Goal: Information Seeking & Learning: Learn about a topic

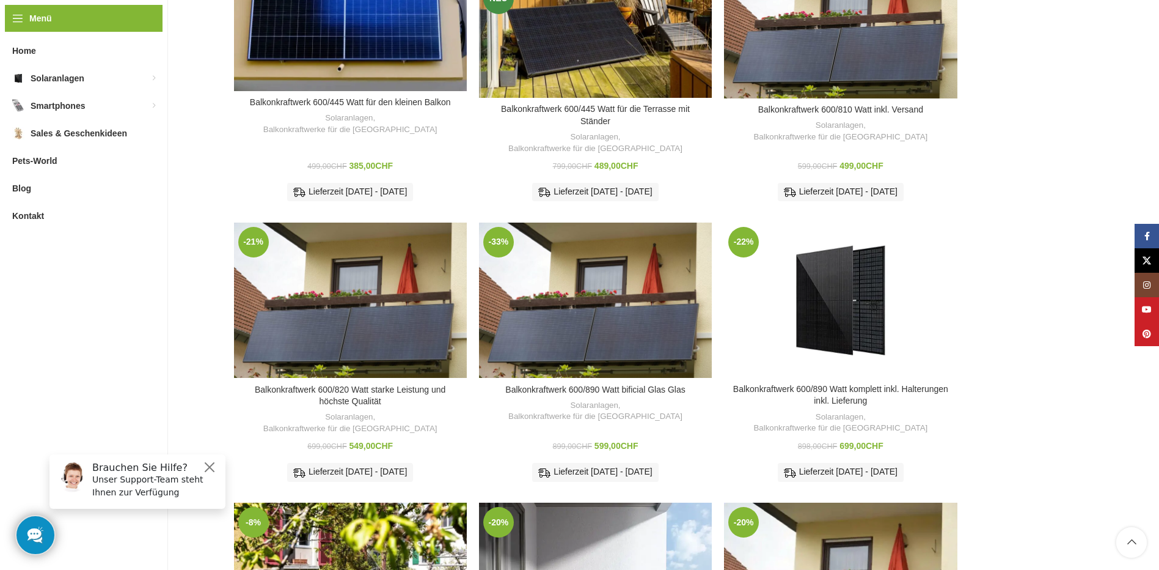
scroll to position [244, 0]
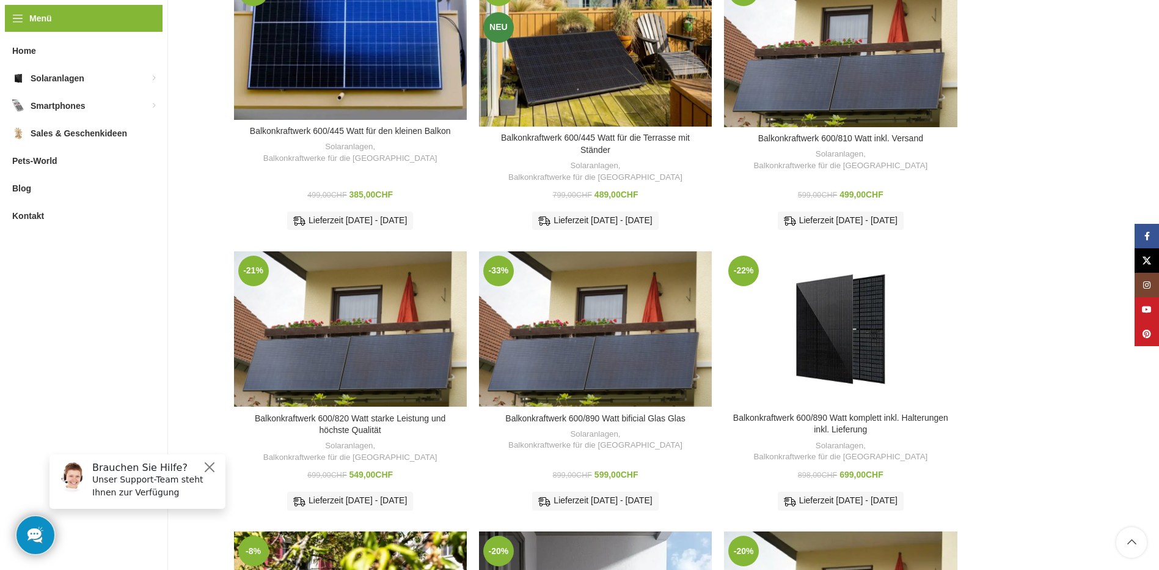
click at [593, 407] on div "Zum Vergleich hinzufügen" at bounding box center [595, 421] width 233 height 29
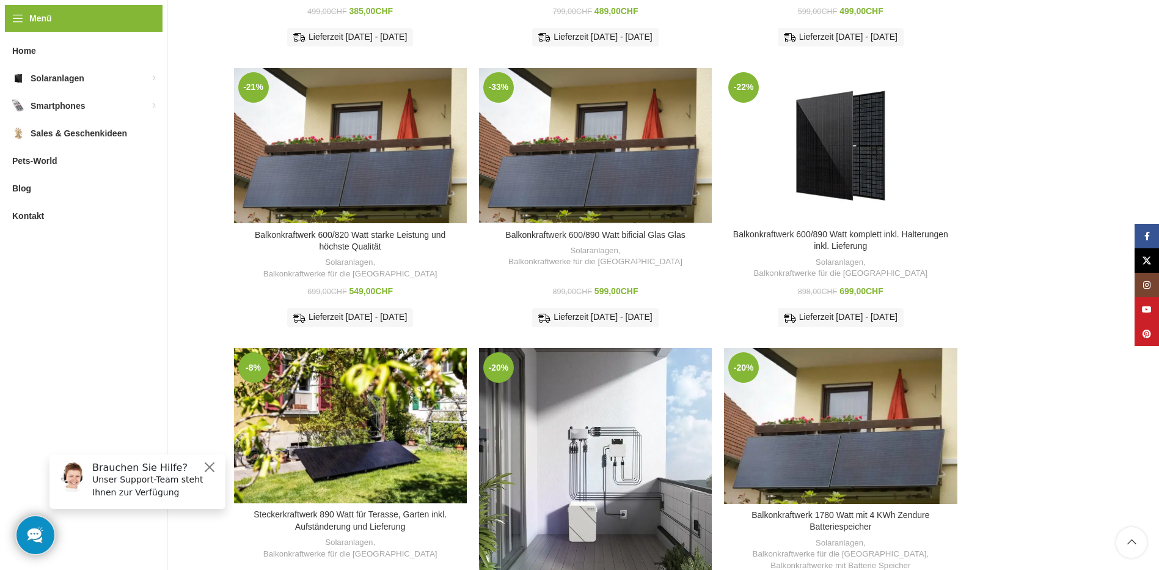
scroll to position [367, 0]
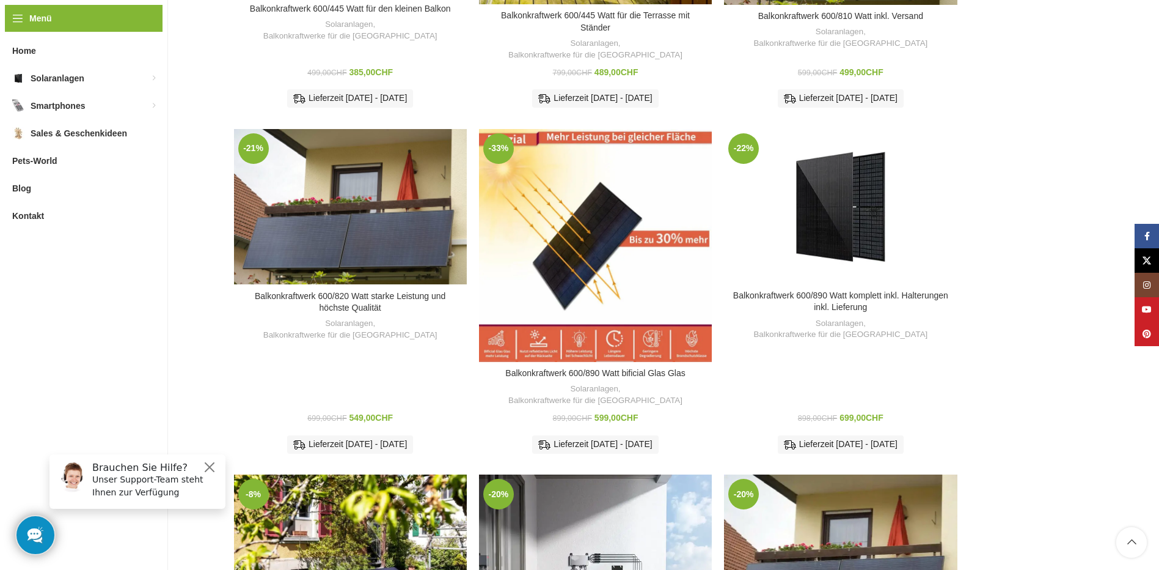
click at [630, 233] on div "Balkonkraftwerk 600/890 Watt bificial Glas Glas" at bounding box center [615, 245] width 39 height 233
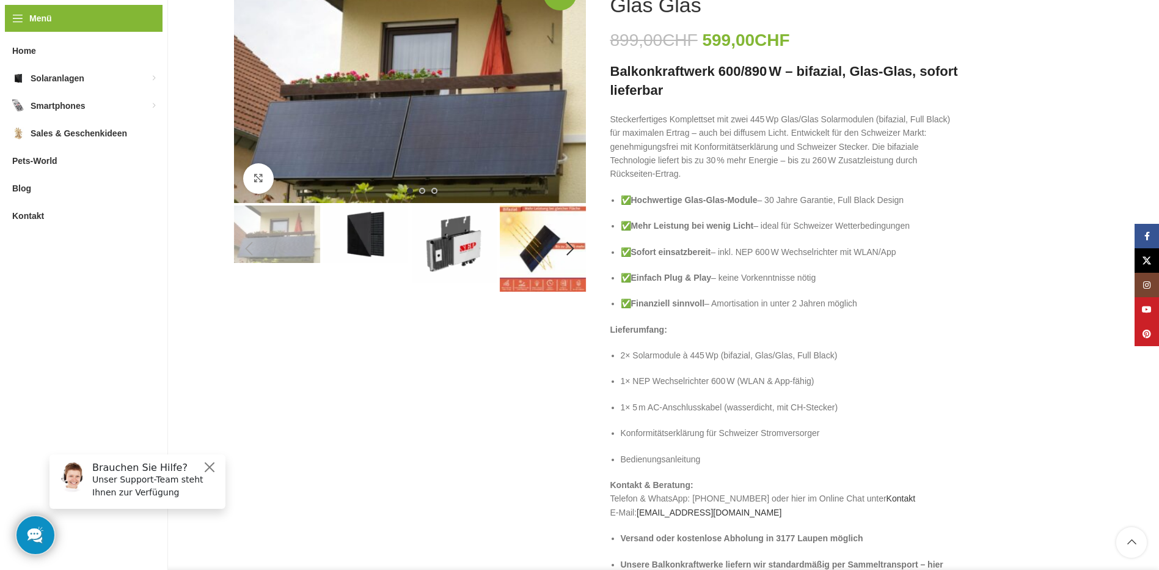
scroll to position [194, 0]
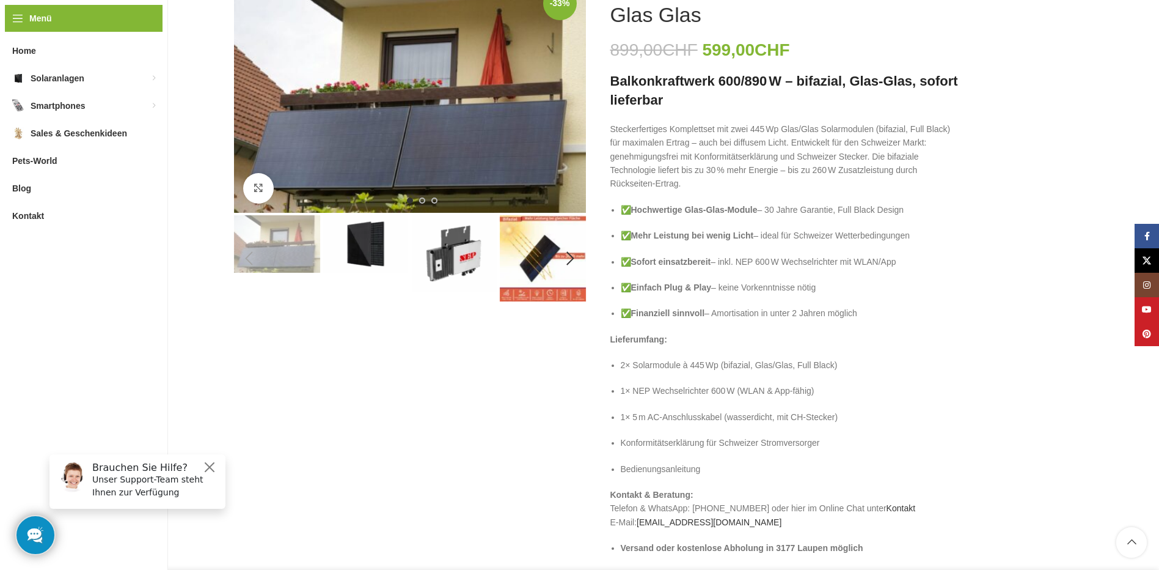
click at [369, 244] on img "2 / 6" at bounding box center [366, 243] width 86 height 57
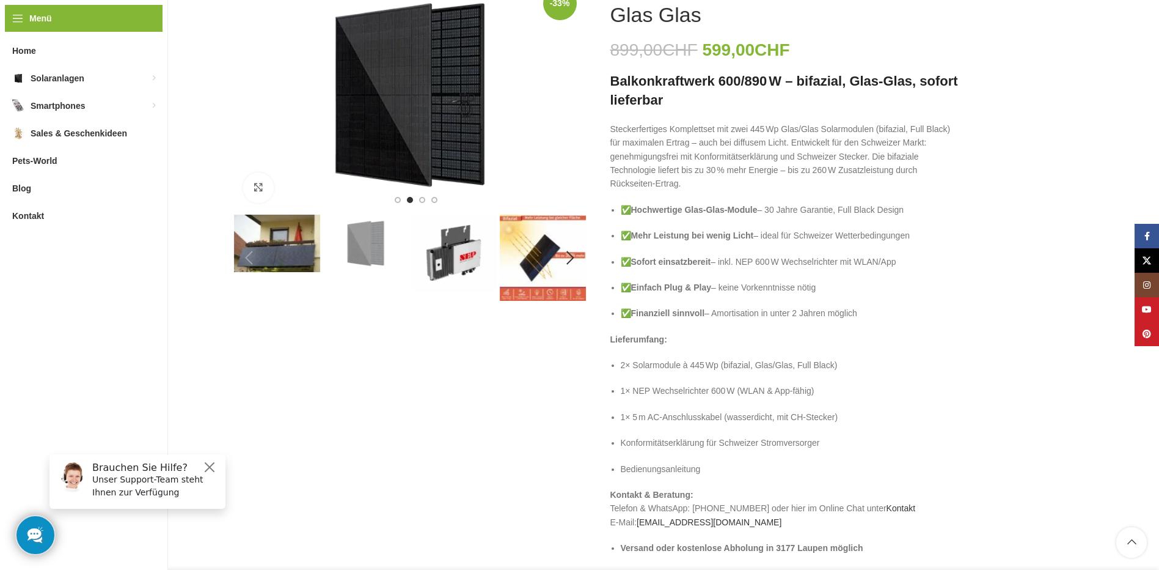
click at [453, 251] on img "3 / 6" at bounding box center [454, 253] width 86 height 77
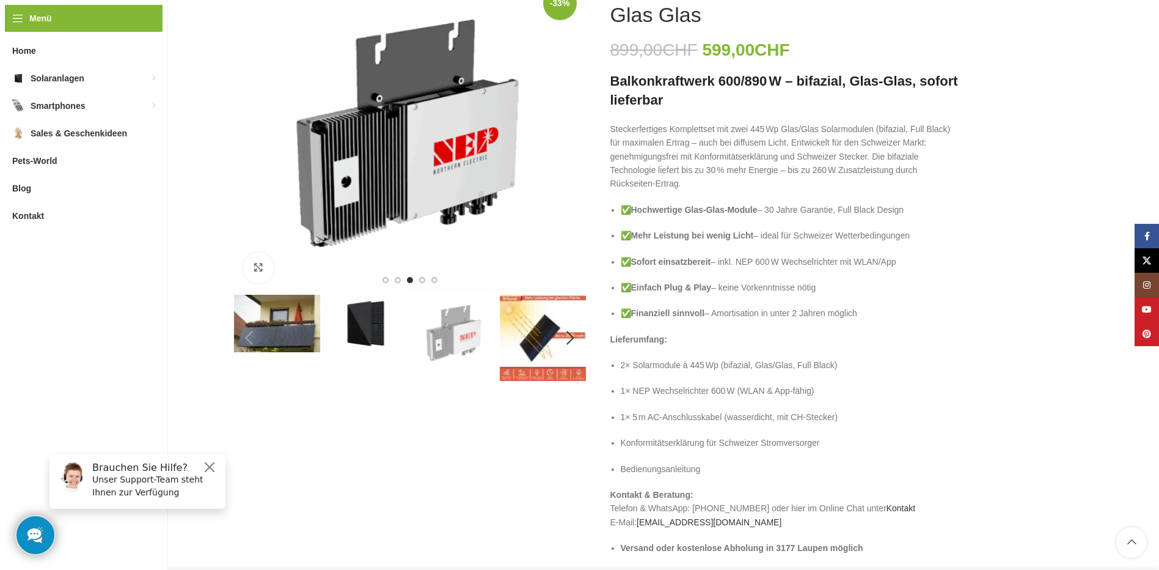
click at [541, 352] on img "4 / 6" at bounding box center [543, 338] width 86 height 86
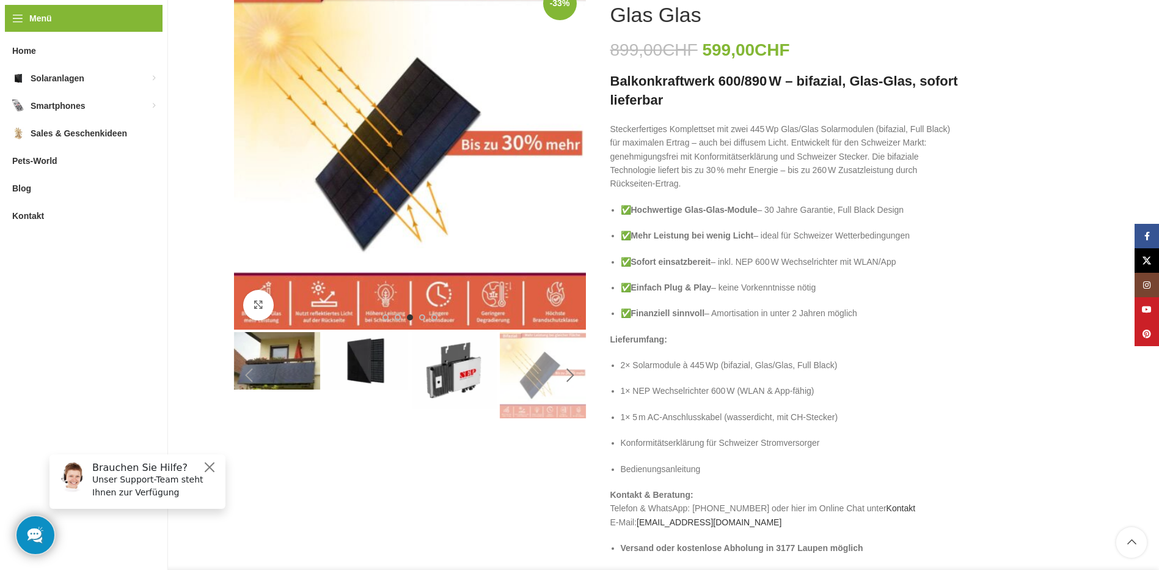
click at [574, 380] on div "Next slide" at bounding box center [571, 375] width 31 height 31
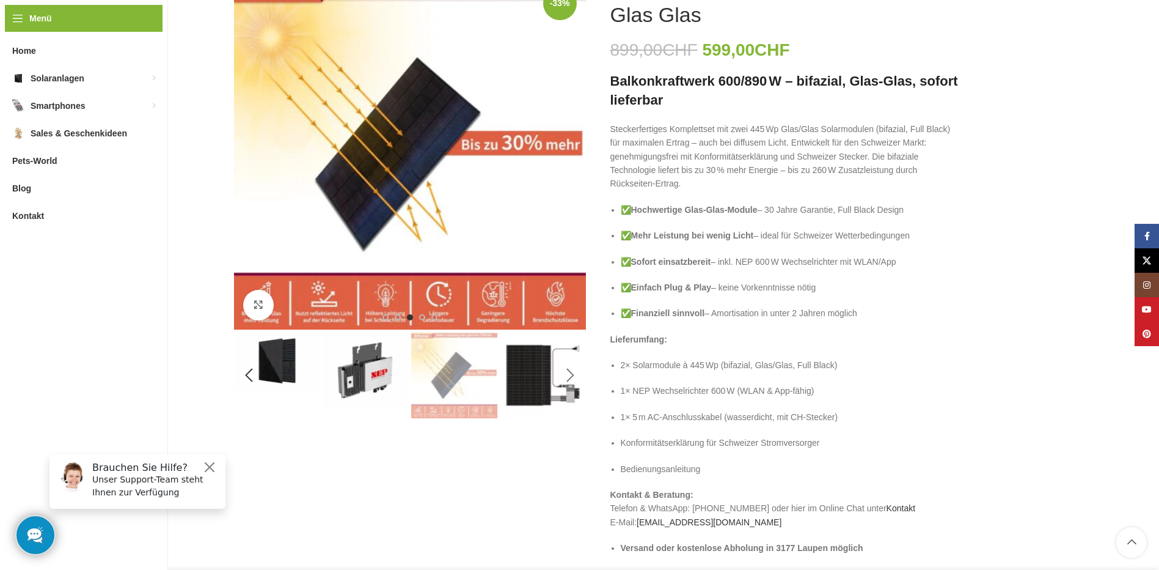
click at [574, 380] on div "Next slide" at bounding box center [571, 375] width 31 height 31
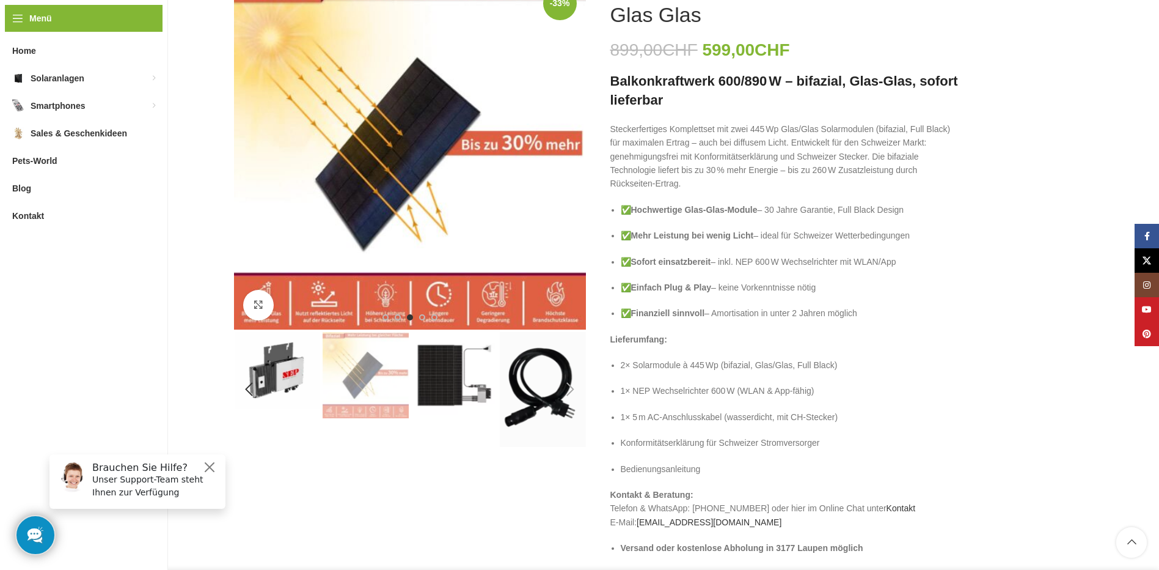
click at [469, 377] on img "5 / 6" at bounding box center [454, 375] width 86 height 86
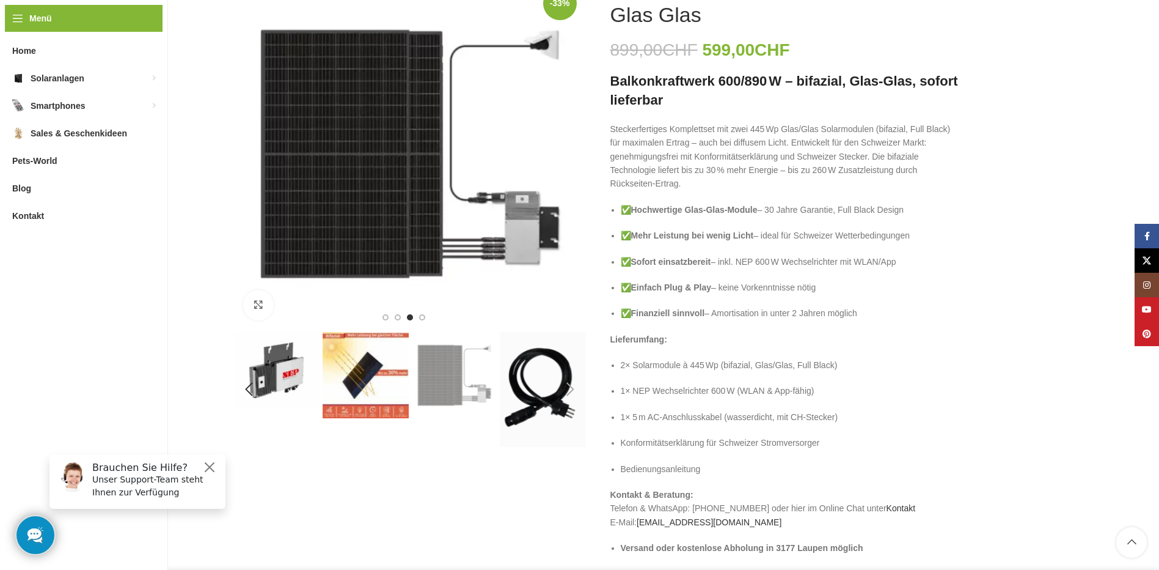
click at [573, 391] on div "Next slide" at bounding box center [571, 389] width 31 height 31
click at [568, 387] on div "Next slide" at bounding box center [571, 389] width 31 height 31
click at [546, 396] on img "6 / 6" at bounding box center [543, 389] width 86 height 115
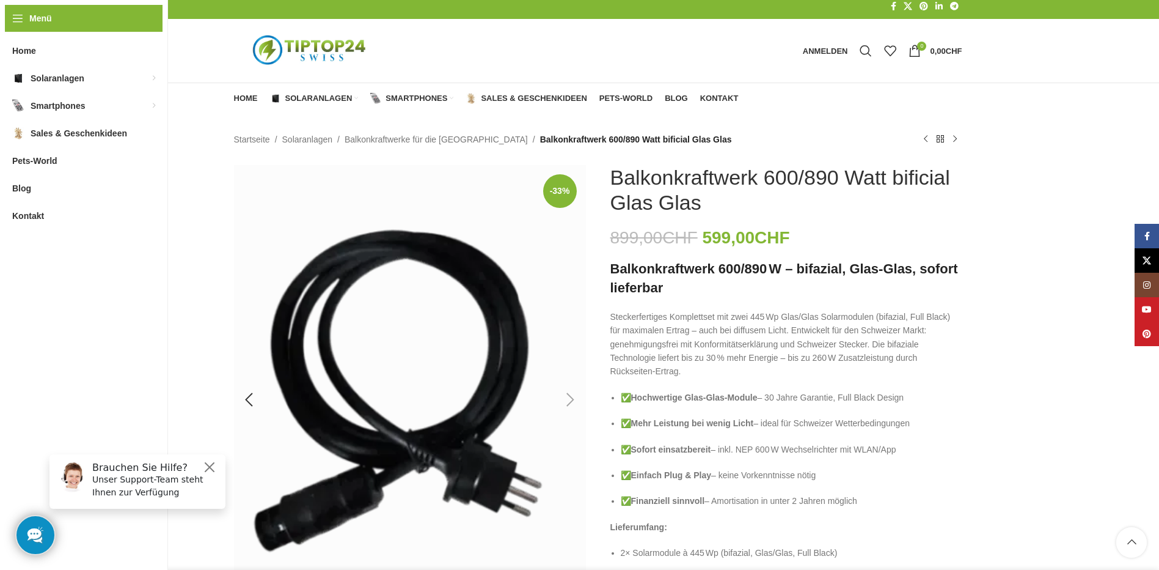
scroll to position [0, 0]
